Goal: Information Seeking & Learning: Learn about a topic

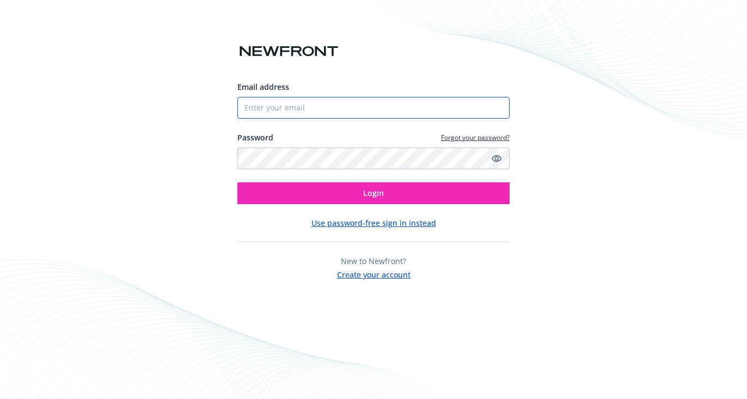
click at [335, 102] on input "Email address" at bounding box center [373, 108] width 272 height 22
type input "[PERSON_NAME][EMAIL_ADDRESS][PERSON_NAME][DOMAIN_NAME]"
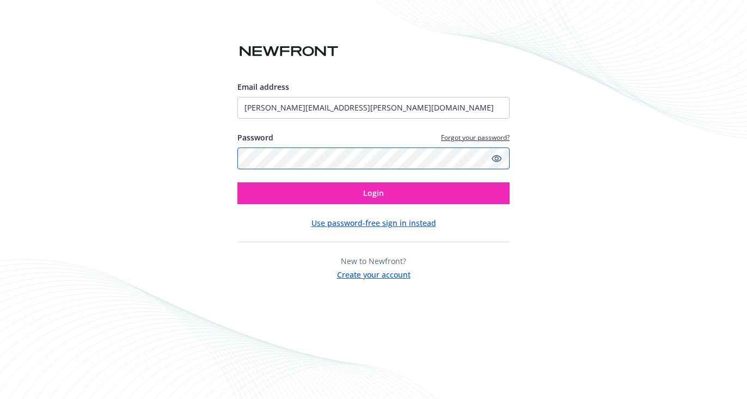
click at [237, 182] on button "Login" at bounding box center [373, 193] width 272 height 22
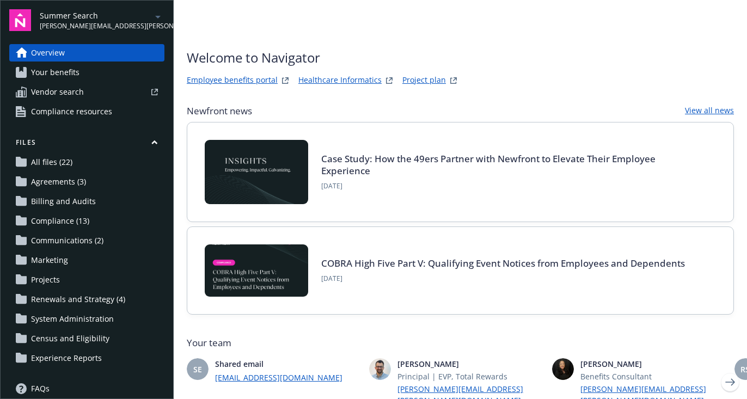
click at [113, 74] on link "Your benefits" at bounding box center [86, 72] width 155 height 17
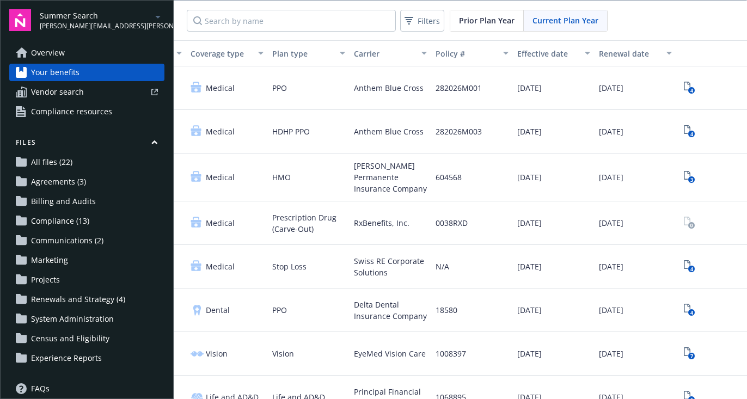
scroll to position [0, 167]
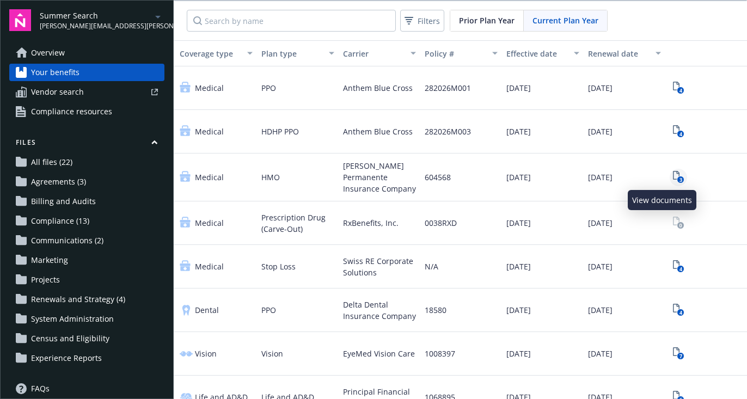
click at [673, 171] on icon "3" at bounding box center [678, 177] width 11 height 13
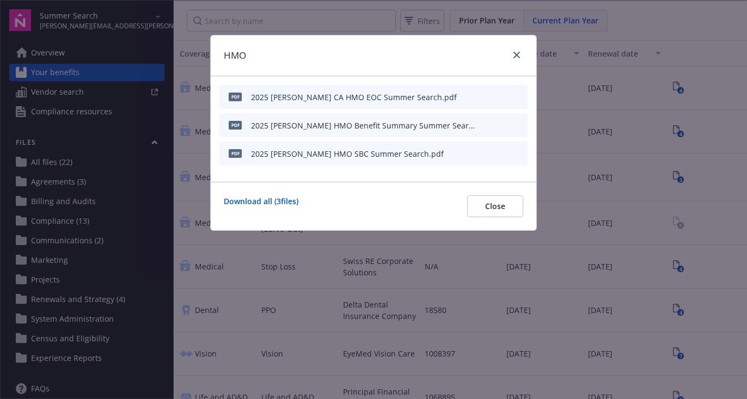
click at [521, 94] on icon "preview file" at bounding box center [517, 97] width 10 height 8
click at [519, 52] on icon "close" at bounding box center [516, 55] width 7 height 7
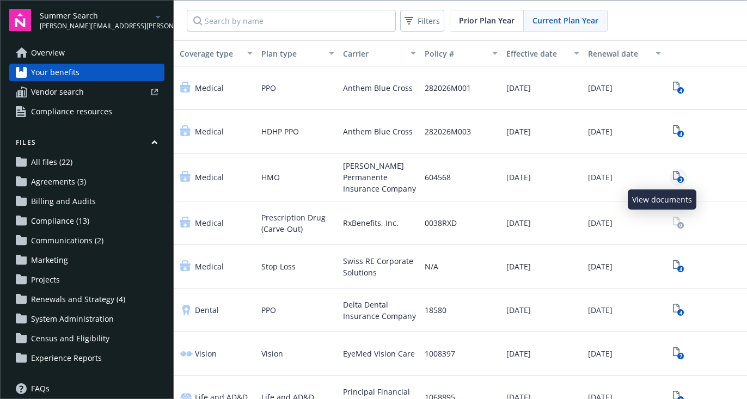
click at [679, 180] on text "3" at bounding box center [680, 179] width 3 height 7
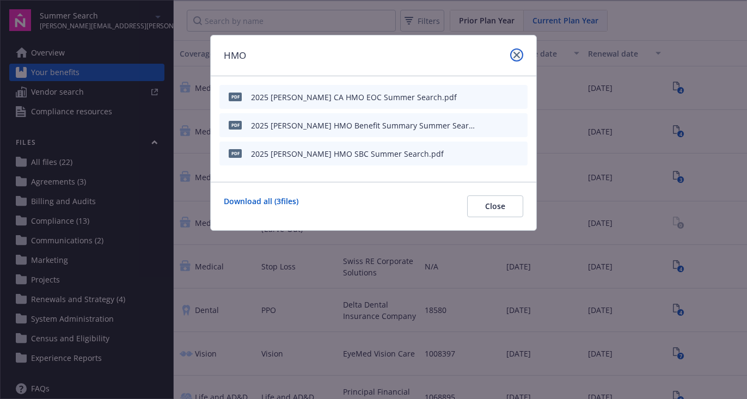
click at [520, 54] on link "close" at bounding box center [516, 54] width 13 height 13
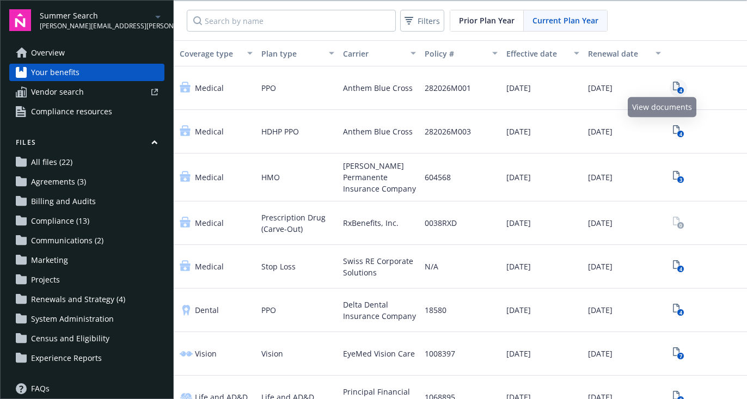
click at [670, 80] on link "4" at bounding box center [678, 87] width 17 height 17
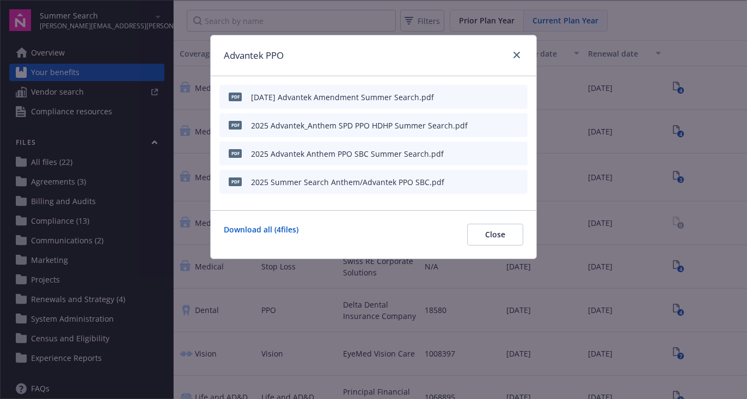
click at [516, 122] on icon "preview file" at bounding box center [517, 125] width 10 height 8
click at [517, 53] on icon "close" at bounding box center [516, 55] width 7 height 7
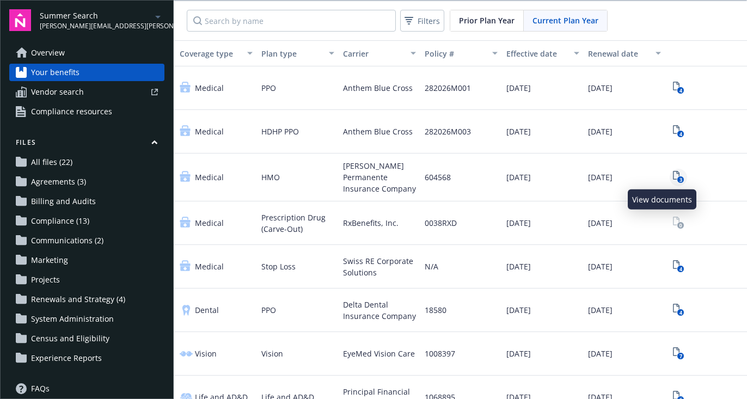
click at [673, 171] on icon "View Plan Documents" at bounding box center [676, 175] width 7 height 9
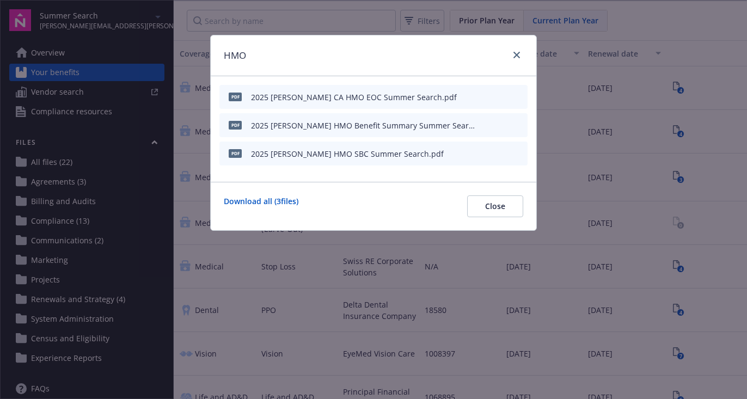
click at [514, 97] on icon "preview file" at bounding box center [517, 97] width 10 height 8
click at [517, 56] on icon "close" at bounding box center [516, 55] width 7 height 7
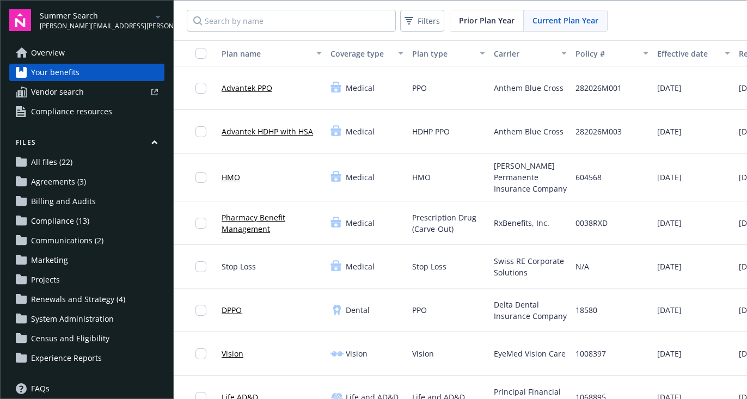
click at [263, 130] on link "Advantek HDHP with HSA" at bounding box center [267, 131] width 91 height 11
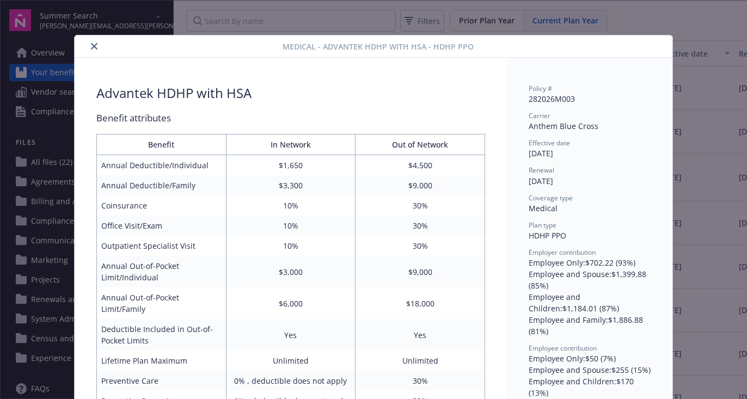
scroll to position [33, 0]
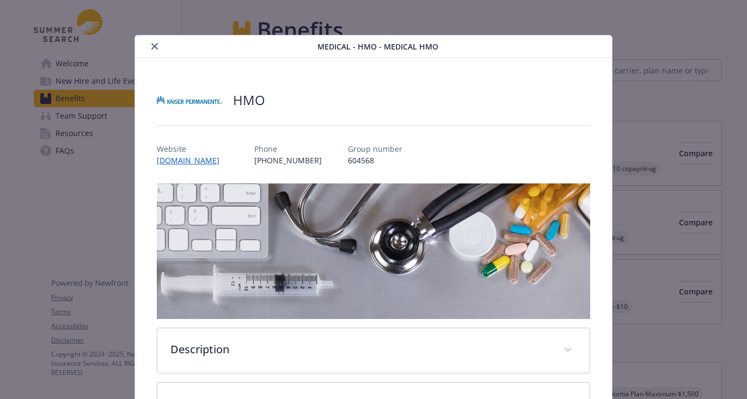
scroll to position [33, 0]
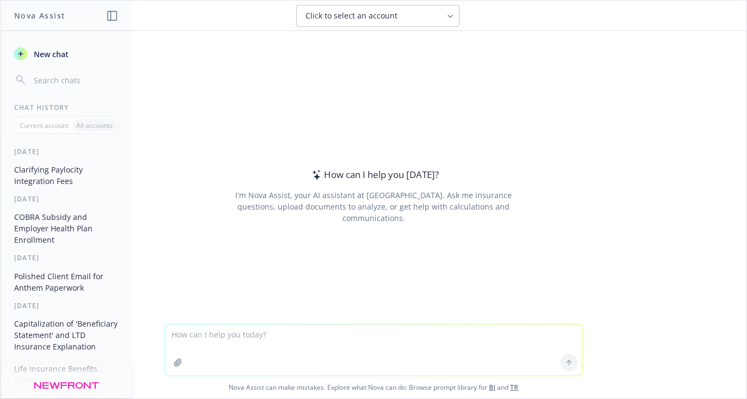
click at [280, 340] on textarea at bounding box center [373, 349] width 417 height 51
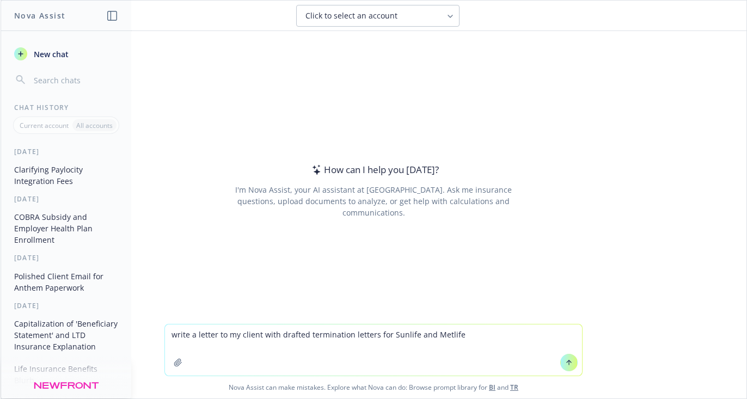
click at [415, 336] on textarea "write a letter to my client with drafted termination letters for Sunlife and Me…" at bounding box center [373, 349] width 417 height 51
paste textarea "Basic Life and AD&D • Voluntary Life • Voluntary AD&D • Short Term Disability (…"
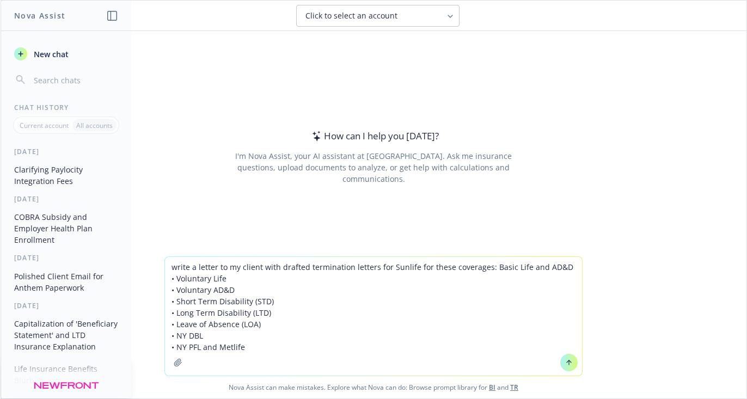
click at [219, 346] on textarea "write a letter to my client with drafted termination letters for Sunlife for th…" at bounding box center [373, 316] width 417 height 119
click at [251, 347] on textarea "write a letter to my client with drafted termination letters for Sunlife for th…" at bounding box center [373, 316] width 417 height 119
click at [209, 270] on textarea "write a letter to my client with drafted termination letters for Sunlife for th…" at bounding box center [373, 316] width 417 height 119
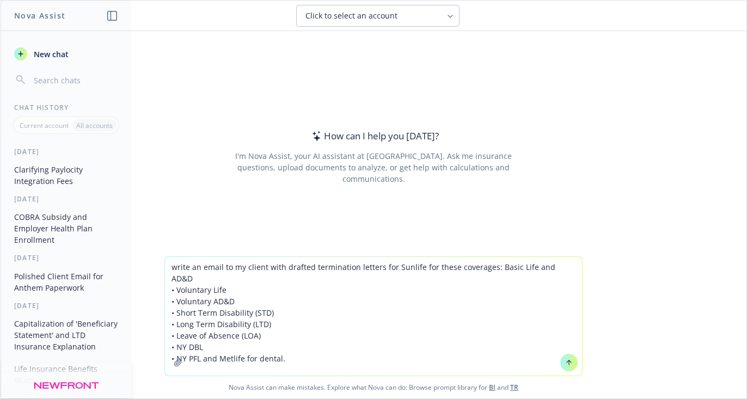
click at [293, 350] on textarea "write an email to my client with drafted termination letters for Sunlife for th…" at bounding box center [373, 316] width 417 height 119
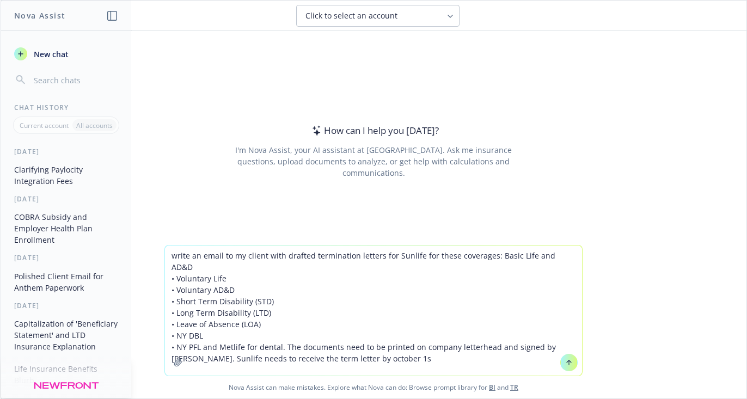
type textarea "write an email to my client with drafted termination letters for Sunlife for th…"
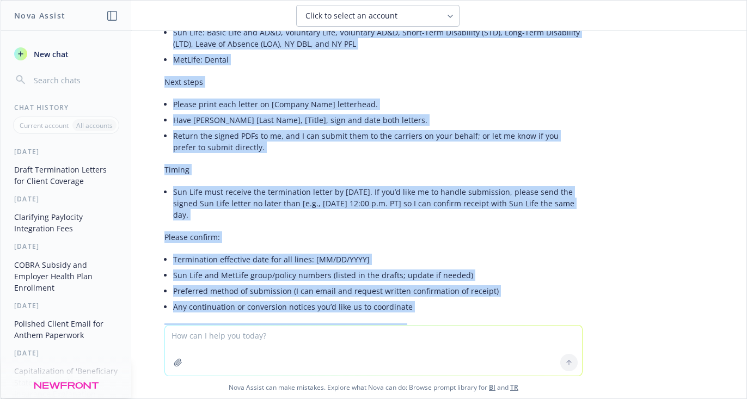
scroll to position [263, 0]
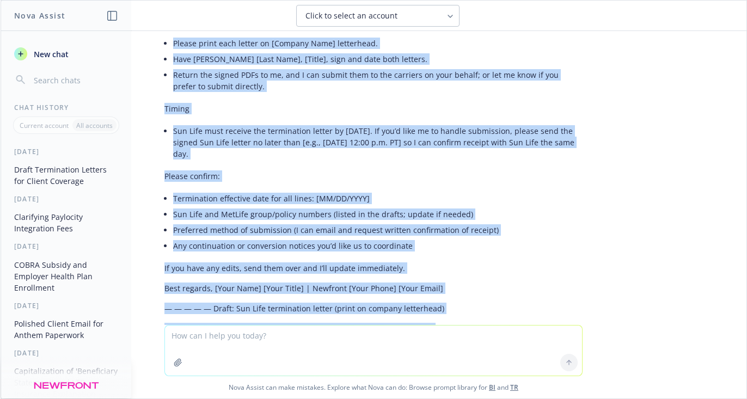
drag, startPoint x: 160, startPoint y: 99, endPoint x: 260, endPoint y: 162, distance: 118.4
copy div "Hi [Client Name], As discussed, I’ve prepared draft termination letters for you…"
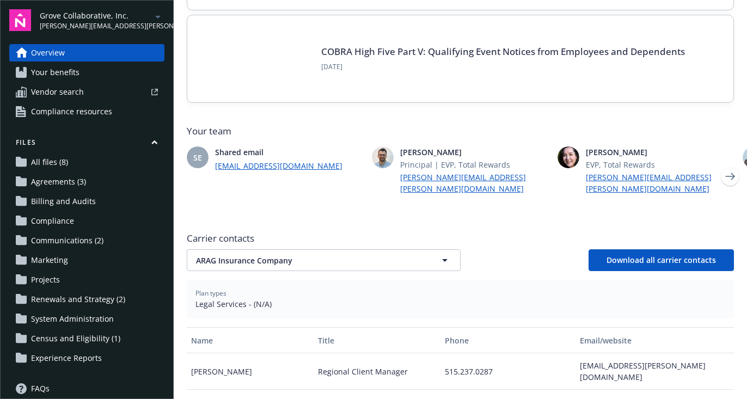
scroll to position [214, 0]
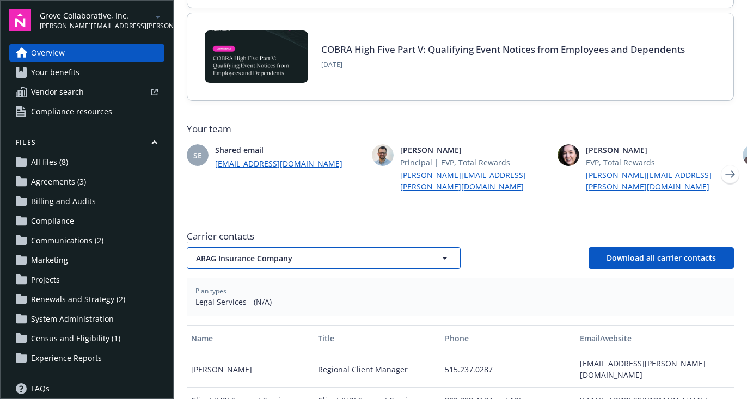
click at [338, 253] on span "ARAG Insurance Company" at bounding box center [305, 258] width 218 height 11
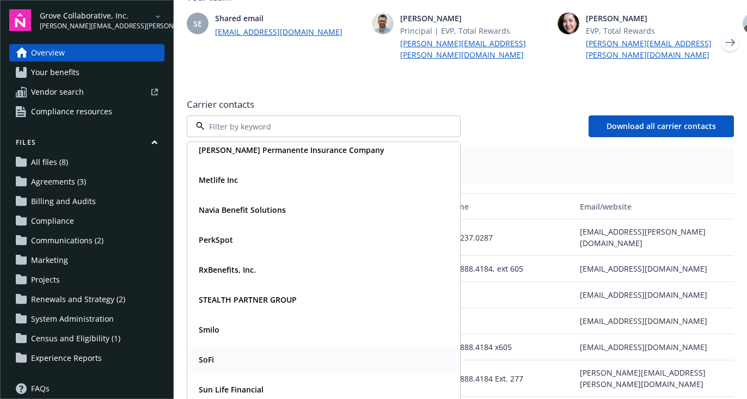
scroll to position [0, 0]
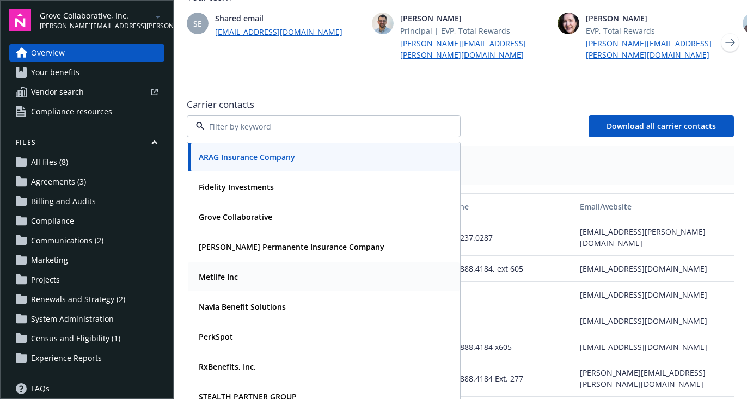
click at [299, 269] on div "Metlife Inc" at bounding box center [323, 277] width 259 height 16
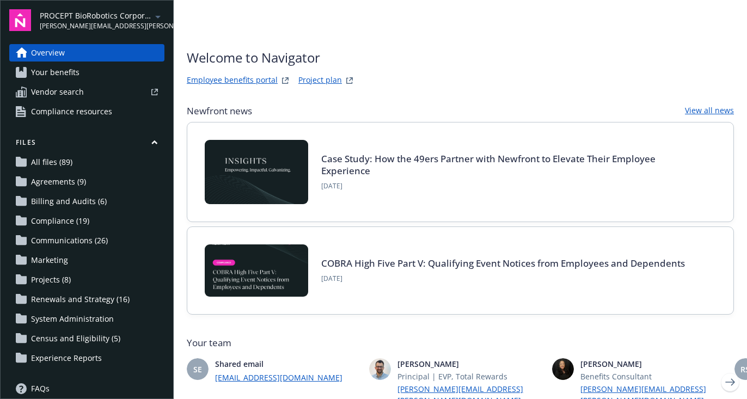
click at [55, 67] on span "Your benefits" at bounding box center [55, 72] width 48 height 17
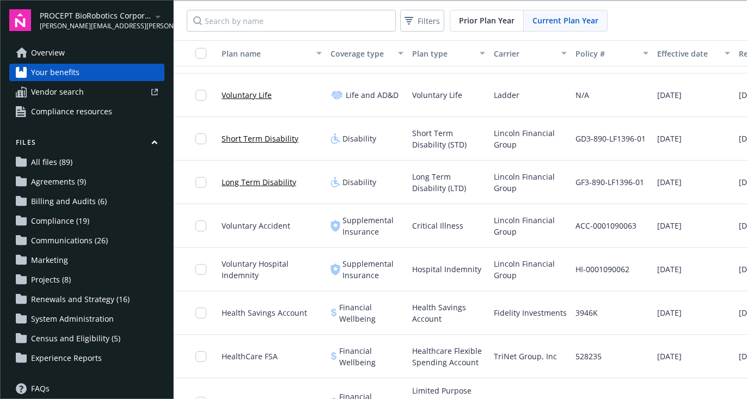
scroll to position [482, 0]
